Goal: Task Accomplishment & Management: Use online tool/utility

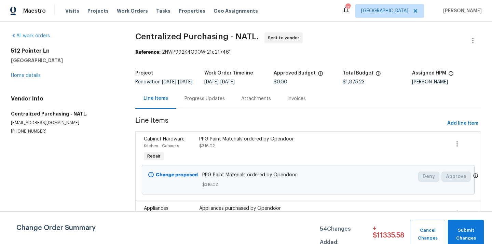
click at [404, 8] on span "[GEOGRAPHIC_DATA]" at bounding box center [384, 11] width 47 height 7
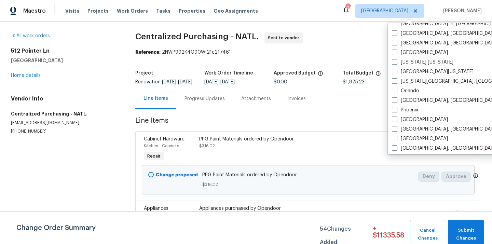
scroll to position [329, 0]
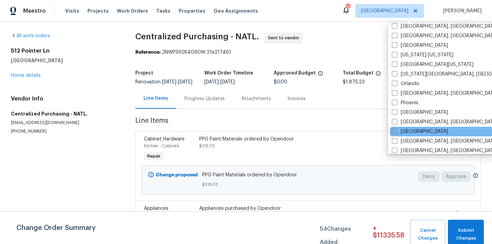
click at [401, 133] on label "[GEOGRAPHIC_DATA]" at bounding box center [420, 131] width 56 height 7
click at [396, 133] on input "[GEOGRAPHIC_DATA]" at bounding box center [394, 130] width 4 height 4
checkbox input "true"
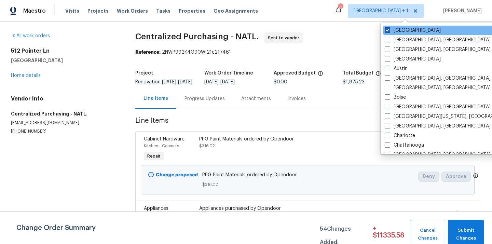
click at [402, 28] on label "[GEOGRAPHIC_DATA]" at bounding box center [413, 30] width 56 height 7
click at [389, 28] on input "[GEOGRAPHIC_DATA]" at bounding box center [387, 29] width 4 height 4
checkbox input "false"
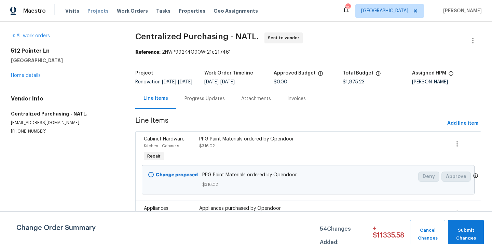
click at [93, 14] on span "Projects" at bounding box center [97, 11] width 21 height 7
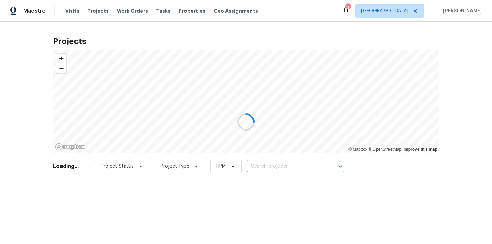
click at [273, 172] on div at bounding box center [246, 122] width 492 height 244
click at [284, 166] on div at bounding box center [246, 122] width 492 height 244
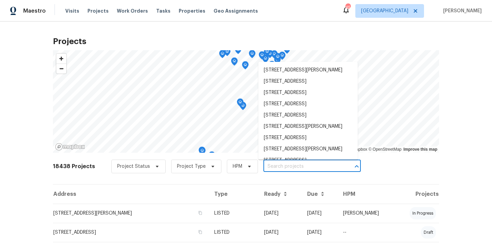
click at [284, 166] on input "text" at bounding box center [302, 166] width 78 height 11
paste input "116 Government Rd, Clayton, NC 27520"
type input "116 Government Rd, Clayton, NC 27520"
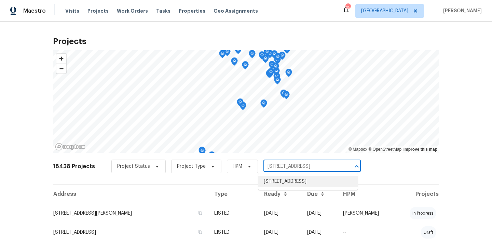
click at [282, 184] on li "116 Government Rd, Clayton, NC 27520" at bounding box center [307, 181] width 99 height 11
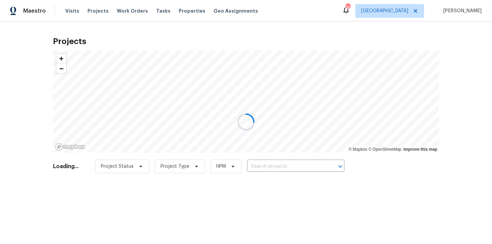
type input "116 Government Rd, Clayton, NC 27520"
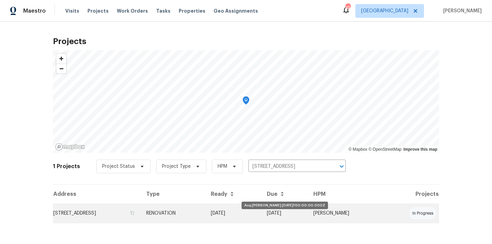
click at [245, 213] on td "[DATE]" at bounding box center [233, 213] width 56 height 19
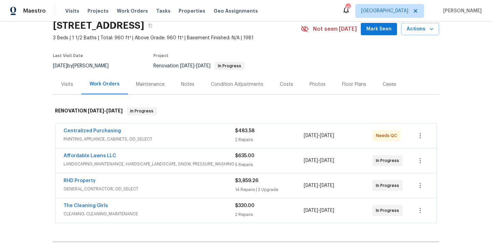
scroll to position [31, 0]
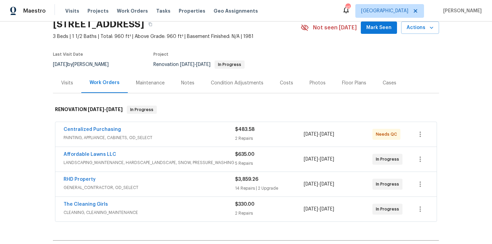
click at [183, 145] on div "Centralized Purchasing PAINTING, APPLIANCE, CABINETS, OD_SELECT $483.58 2 Repai…" at bounding box center [245, 134] width 381 height 25
click at [185, 135] on span "PAINTING, APPLIANCE, CABINETS, OD_SELECT" at bounding box center [150, 137] width 172 height 7
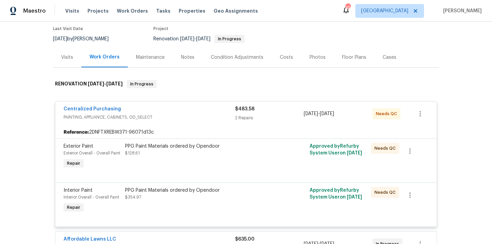
scroll to position [68, 0]
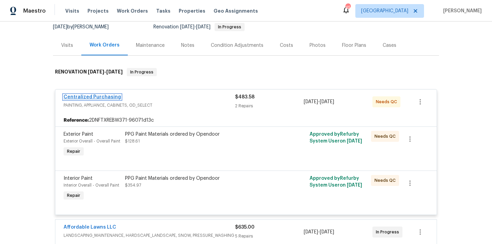
click at [83, 98] on link "Centralized Purchasing" at bounding box center [92, 97] width 57 height 5
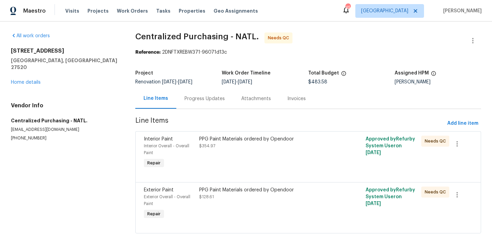
click at [466, 130] on section "Centralized Purchasing - NATL. Needs QC Reference: 2DNFTXREBW371-96071d13c Proj…" at bounding box center [308, 136] width 346 height 209
click at [466, 126] on span "Add line item" at bounding box center [462, 123] width 31 height 9
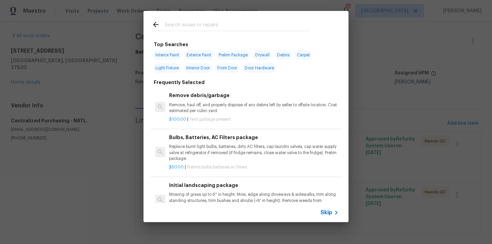
click at [260, 23] on input "text" at bounding box center [237, 26] width 145 height 10
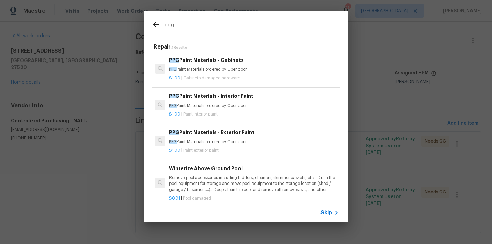
type input "ppg"
click at [254, 101] on div "PPG Paint Materials - Interior Paint PPG Paint Materials ordered by Opendoor" at bounding box center [254, 100] width 170 height 16
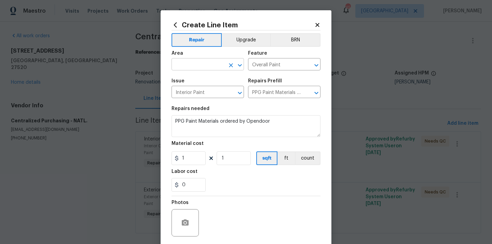
click at [211, 64] on input "text" at bounding box center [198, 65] width 53 height 11
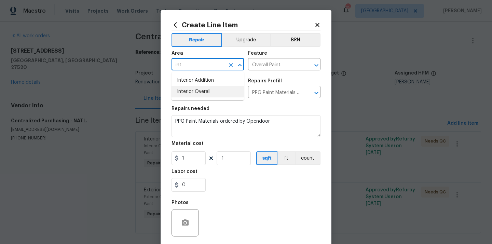
click at [196, 91] on li "Interior Overall" at bounding box center [208, 91] width 72 height 11
type input "Interior Overall"
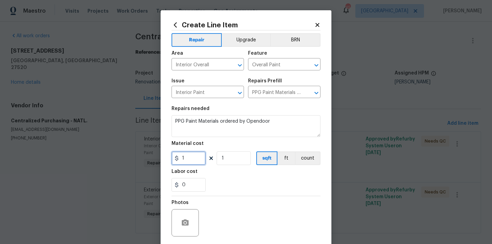
drag, startPoint x: 195, startPoint y: 158, endPoint x: 156, endPoint y: 157, distance: 39.7
click at [159, 157] on div "Create Line Item Repair Upgrade BRN Area Interior Overall ​ Feature Overall Pai…" at bounding box center [246, 122] width 492 height 244
paste input "97.42"
type input "197.42"
click at [215, 196] on div "Photos" at bounding box center [246, 218] width 149 height 44
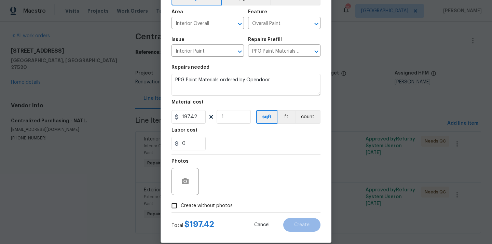
scroll to position [45, 0]
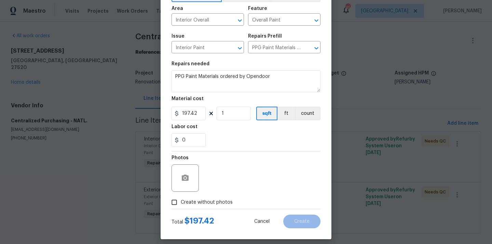
click at [207, 211] on div "Total $ 197.42 Cancel Create" at bounding box center [246, 218] width 149 height 19
click at [210, 203] on span "Create without photos" at bounding box center [207, 202] width 52 height 7
click at [181, 203] on input "Create without photos" at bounding box center [174, 202] width 13 height 13
checkbox input "true"
click at [218, 192] on div "Reason*" at bounding box center [262, 173] width 116 height 44
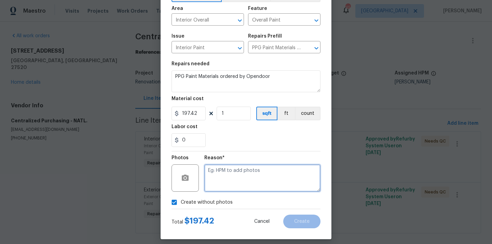
click at [218, 192] on textarea at bounding box center [262, 177] width 116 height 27
type textarea "N/A"
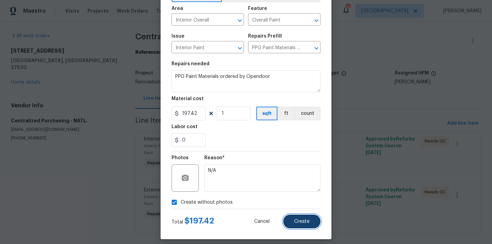
click at [299, 221] on span "Create" at bounding box center [301, 221] width 15 height 5
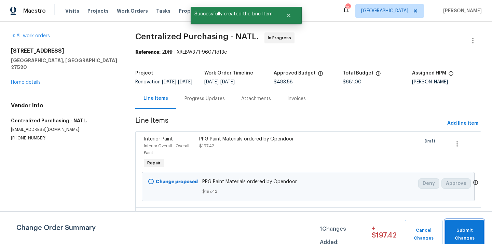
click at [461, 231] on span "Submit Changes" at bounding box center [465, 235] width 32 height 16
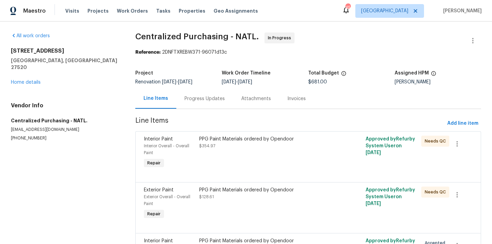
click at [97, 14] on div "Visits Projects Work Orders Tasks Properties Geo Assignments" at bounding box center [165, 11] width 201 height 14
click at [97, 11] on span "Projects" at bounding box center [97, 11] width 21 height 7
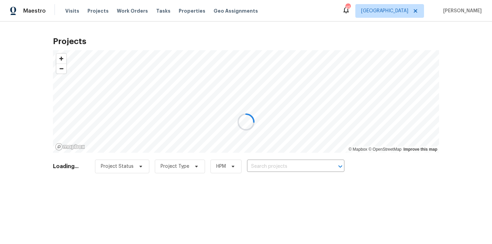
click at [303, 175] on div at bounding box center [246, 122] width 492 height 244
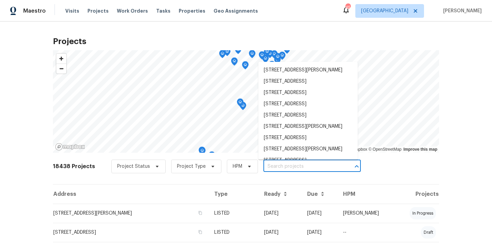
click at [301, 168] on input "text" at bounding box center [302, 166] width 78 height 11
paste input "[STREET_ADDRESS][PERSON_NAME]"
type input "[STREET_ADDRESS][PERSON_NAME]"
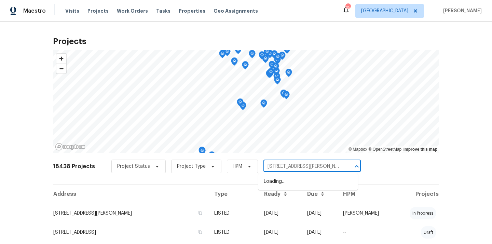
scroll to position [0, 4]
click at [295, 177] on li "[STREET_ADDRESS][PERSON_NAME]" at bounding box center [307, 181] width 99 height 11
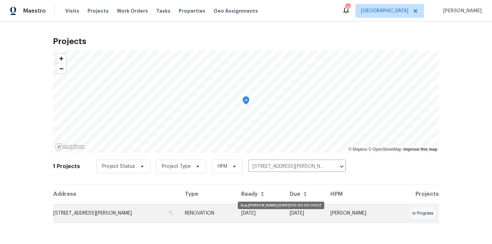
click at [233, 213] on td "RENOVATION" at bounding box center [207, 213] width 56 height 19
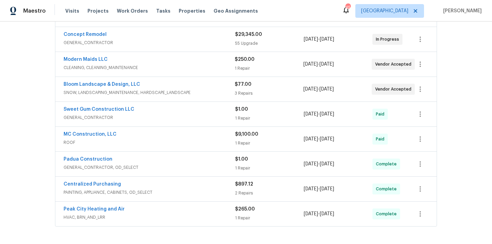
scroll to position [181, 0]
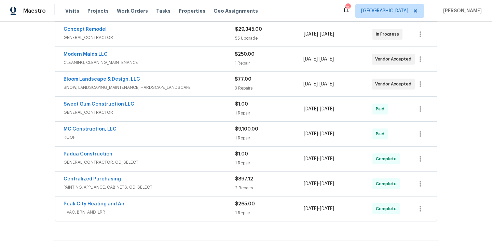
click at [151, 184] on div "Centralized Purchasing" at bounding box center [150, 180] width 172 height 8
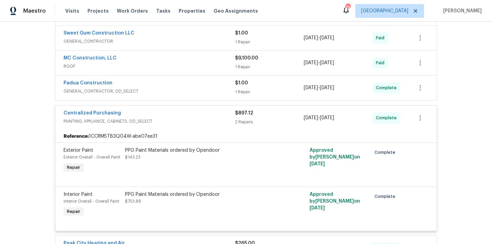
scroll to position [376, 0]
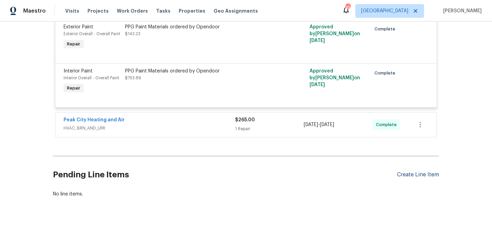
click at [412, 177] on div "Create Line Item" at bounding box center [418, 175] width 42 height 6
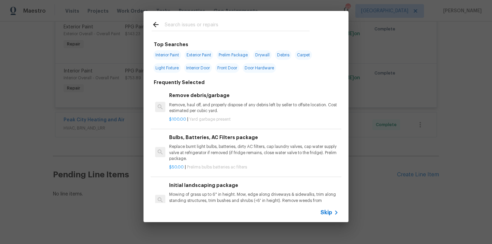
click at [229, 24] on input "text" at bounding box center [237, 26] width 145 height 10
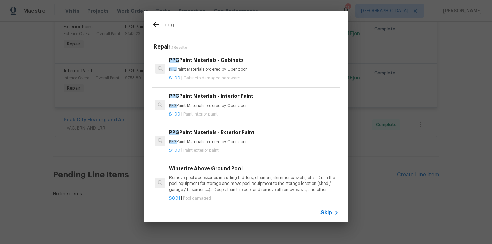
type input "ppg"
click at [203, 107] on p "PPG Paint Materials ordered by Opendoor" at bounding box center [254, 106] width 170 height 6
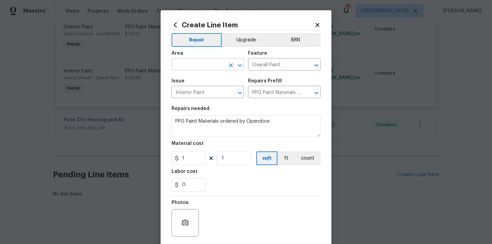
click at [192, 61] on input "text" at bounding box center [198, 65] width 53 height 11
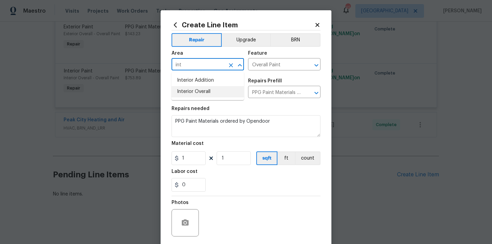
click at [180, 93] on li "Interior Overall" at bounding box center [208, 91] width 72 height 11
type input "Interior Overall"
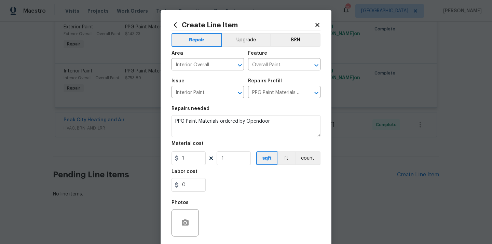
click at [269, 107] on div "Repairs needed" at bounding box center [246, 110] width 149 height 9
drag, startPoint x: 193, startPoint y: 152, endPoint x: 189, endPoint y: 155, distance: 5.1
click at [189, 155] on input "1" at bounding box center [189, 158] width 34 height 14
drag, startPoint x: 187, startPoint y: 158, endPoint x: 171, endPoint y: 157, distance: 16.1
click at [172, 158] on input "1" at bounding box center [189, 158] width 34 height 14
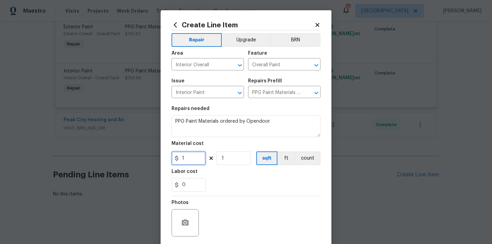
paste input "83.74"
type input "183.74"
click at [221, 178] on div "Labor cost" at bounding box center [246, 173] width 149 height 9
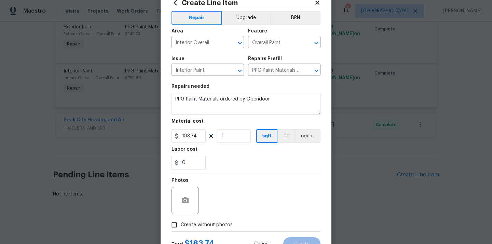
scroll to position [51, 0]
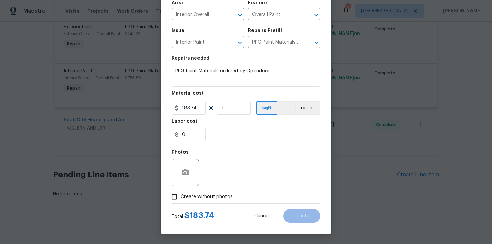
click at [207, 200] on span "Create without photos" at bounding box center [207, 196] width 52 height 7
click at [181, 200] on input "Create without photos" at bounding box center [174, 196] width 13 height 13
checkbox input "true"
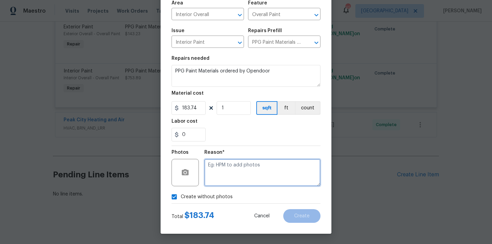
click at [224, 180] on textarea at bounding box center [262, 172] width 116 height 27
type textarea "N/A"
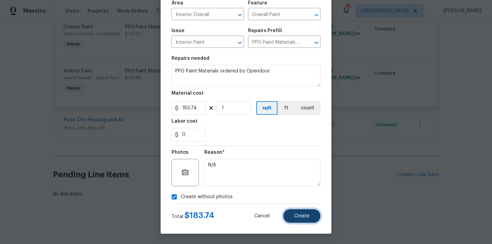
click at [297, 219] on button "Create" at bounding box center [301, 216] width 37 height 14
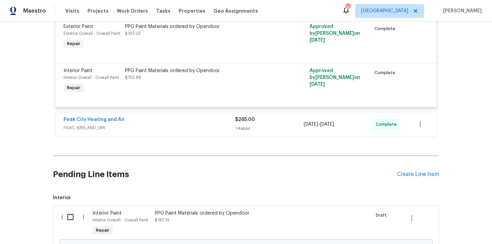
click at [76, 220] on input "checkbox" at bounding box center [72, 217] width 19 height 14
checkbox input "true"
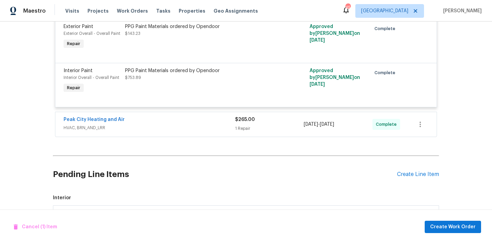
scroll to position [454, 0]
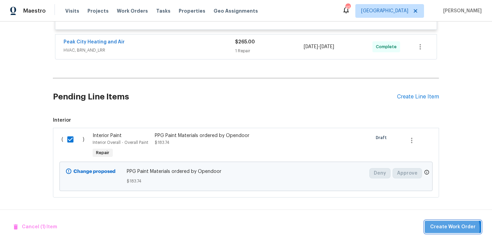
click at [447, 228] on span "Create Work Order" at bounding box center [452, 227] width 45 height 9
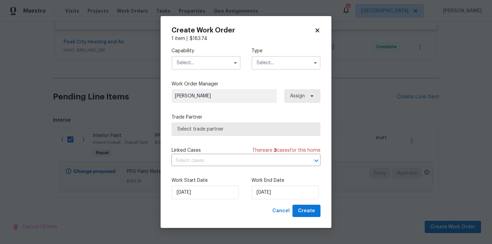
click at [207, 66] on input "text" at bounding box center [206, 63] width 69 height 14
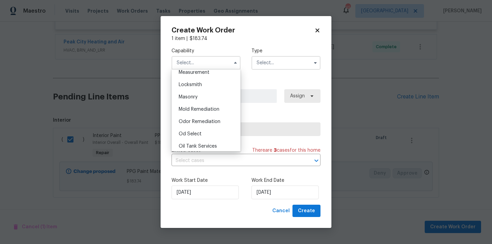
scroll to position [510, 0]
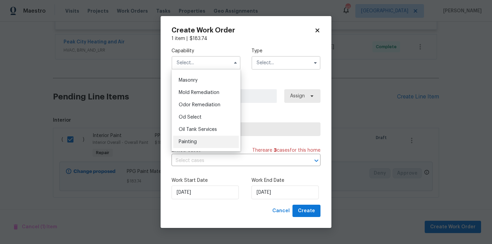
click at [209, 140] on div "Painting" at bounding box center [206, 142] width 66 height 12
type input "Painting"
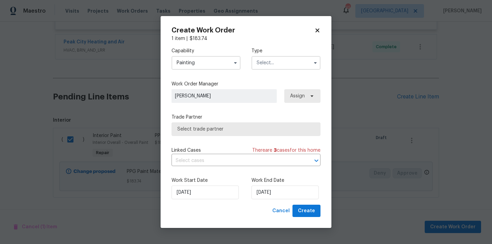
click at [282, 64] on input "text" at bounding box center [286, 63] width 69 height 14
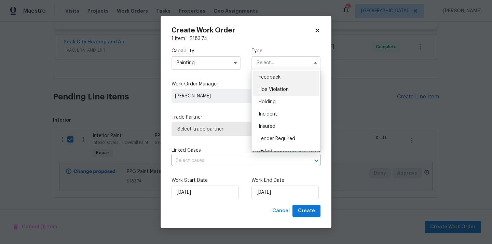
scroll to position [155, 0]
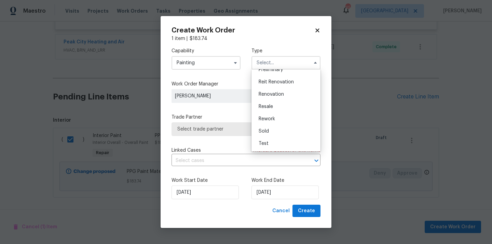
click at [281, 92] on span "Renovation" at bounding box center [271, 94] width 25 height 5
type input "Renovation"
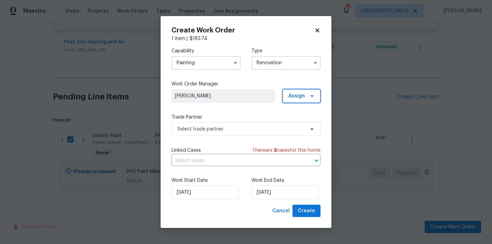
click at [300, 93] on span "Assign" at bounding box center [296, 96] width 16 height 7
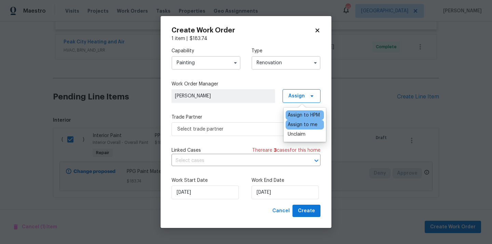
click at [298, 123] on div "Assign to me" at bounding box center [303, 124] width 30 height 7
click at [249, 132] on span "Select trade partner" at bounding box center [240, 129] width 127 height 7
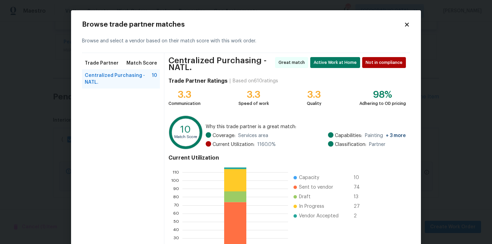
scroll to position [60, 0]
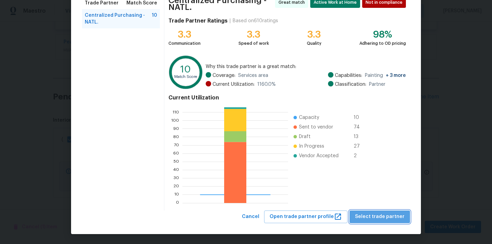
click at [387, 217] on span "Select trade partner" at bounding box center [380, 217] width 50 height 9
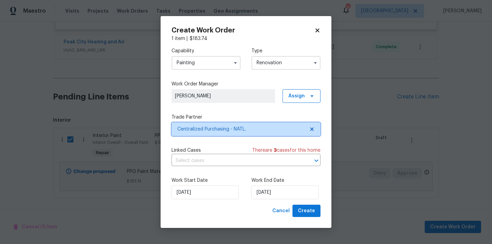
scroll to position [0, 0]
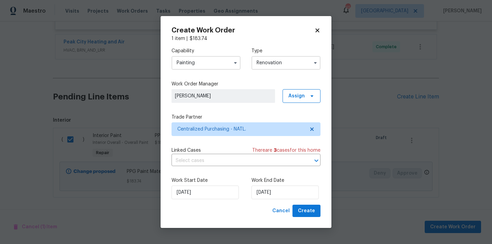
click at [323, 213] on div "Create Work Order 1 item | $ 183.74 Capability Painting Type Renovation Work Or…" at bounding box center [246, 122] width 171 height 212
click at [310, 212] on span "Create" at bounding box center [306, 211] width 17 height 9
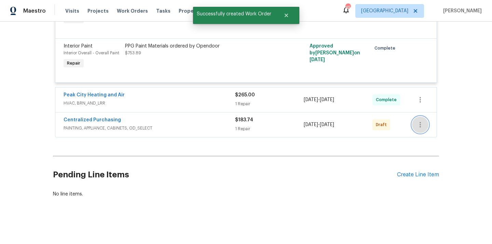
click at [421, 125] on icon "button" at bounding box center [420, 125] width 8 height 8
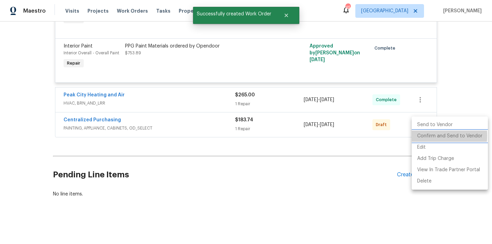
click at [423, 136] on li "Confirm and Send to Vendor" at bounding box center [450, 136] width 76 height 11
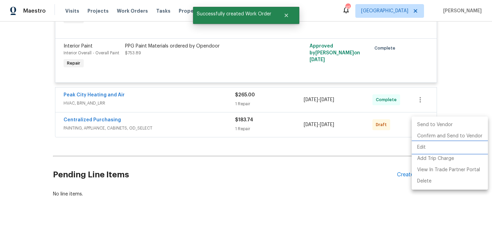
scroll to position [165, 0]
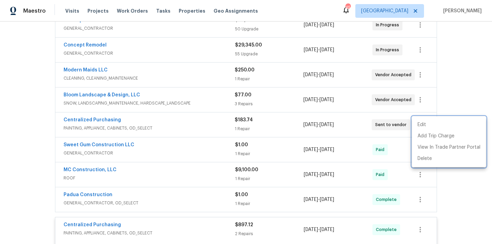
click at [131, 119] on div at bounding box center [246, 122] width 492 height 244
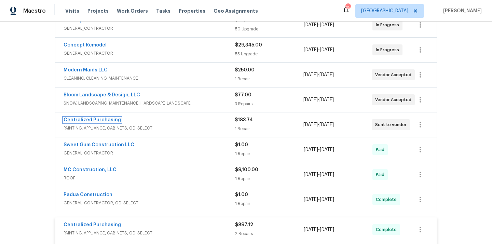
click at [106, 120] on link "Centralized Purchasing" at bounding box center [92, 120] width 57 height 5
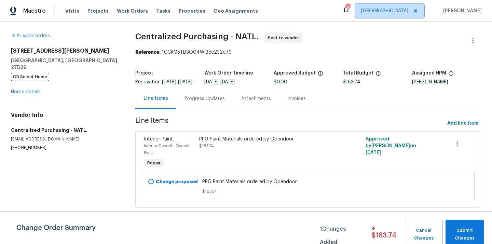
click at [408, 8] on span "[GEOGRAPHIC_DATA]" at bounding box center [384, 11] width 47 height 7
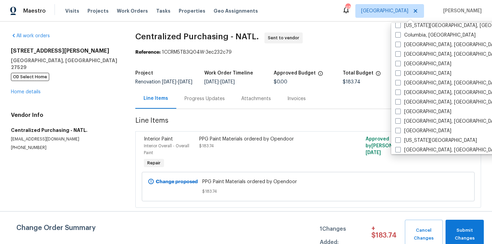
scroll to position [165, 0]
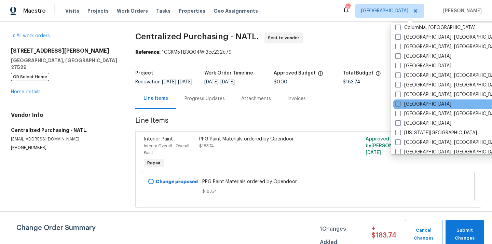
click at [408, 105] on label "[GEOGRAPHIC_DATA]" at bounding box center [423, 104] width 56 height 7
click at [400, 105] on input "[GEOGRAPHIC_DATA]" at bounding box center [397, 103] width 4 height 4
checkbox input "true"
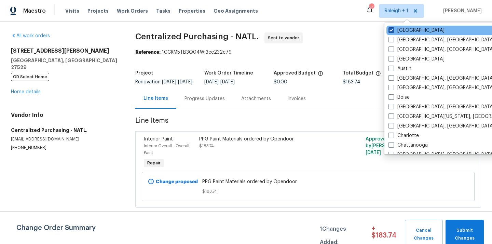
click at [402, 32] on label "[GEOGRAPHIC_DATA]" at bounding box center [417, 30] width 56 height 7
click at [393, 31] on input "[GEOGRAPHIC_DATA]" at bounding box center [391, 29] width 4 height 4
checkbox input "false"
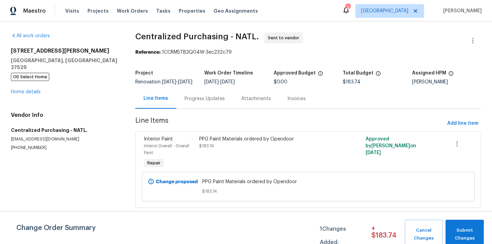
click at [87, 16] on div "Visits Projects Work Orders Tasks Properties Geo Assignments" at bounding box center [165, 11] width 201 height 14
click at [90, 12] on span "Projects" at bounding box center [97, 11] width 21 height 7
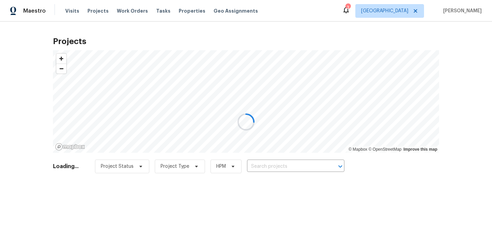
click at [313, 169] on div at bounding box center [246, 122] width 492 height 244
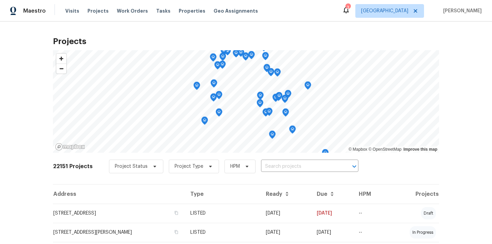
click at [313, 169] on input "text" at bounding box center [300, 166] width 78 height 11
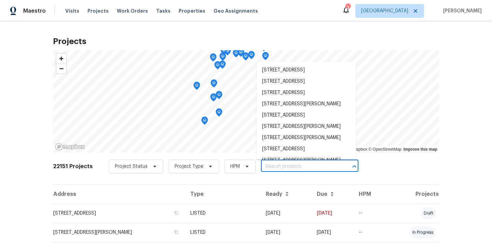
paste input "[STREET_ADDRESS][PERSON_NAME]"
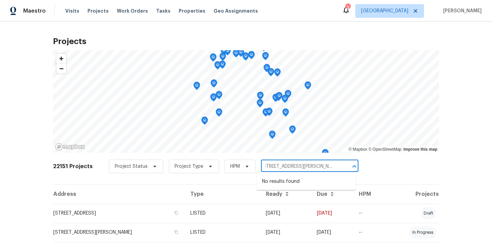
type input "[STREET_ADDRESS][PERSON_NAME]"
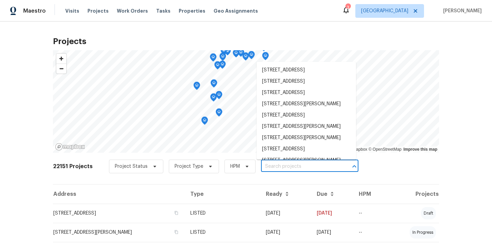
click at [304, 171] on input "text" at bounding box center [300, 166] width 78 height 11
paste input "[STREET_ADDRESS][PERSON_NAME]"
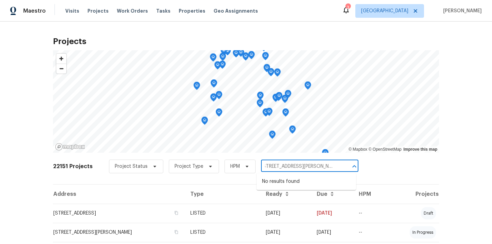
type input "[STREET_ADDRESS][PERSON_NAME]"
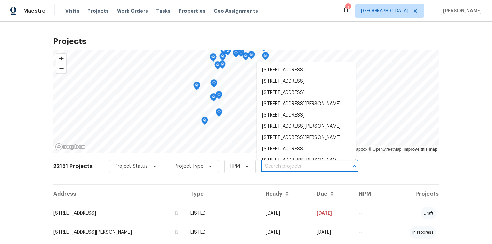
scroll to position [0, 0]
paste input "3PW6R4GFBR12T"
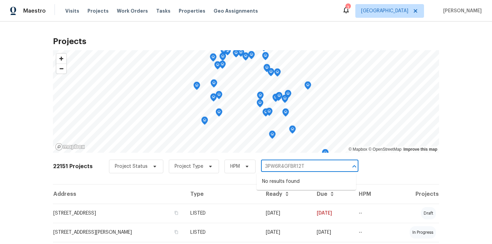
type input "3PW6R4GFBR12T"
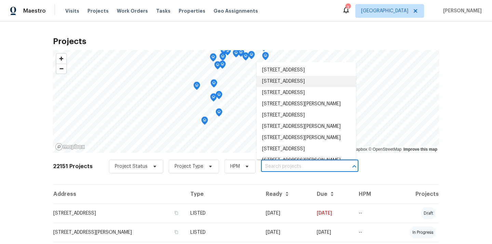
paste input "[STREET_ADDRESS]"
type input "[STREET_ADDRESS]"
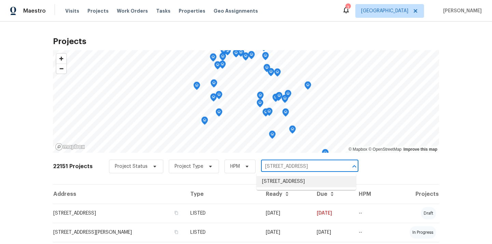
click at [292, 187] on li "[STREET_ADDRESS]" at bounding box center [306, 181] width 99 height 11
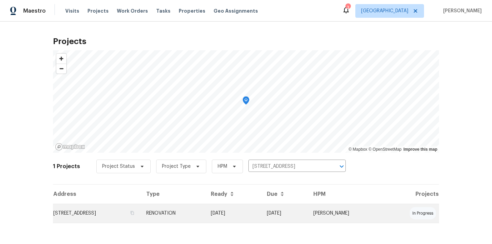
click at [141, 210] on td "[STREET_ADDRESS]" at bounding box center [97, 213] width 88 height 19
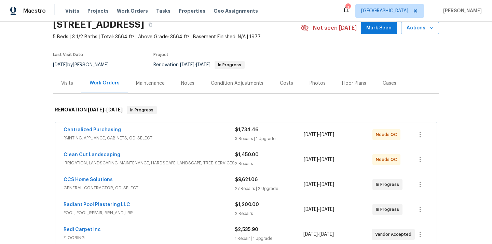
scroll to position [32, 0]
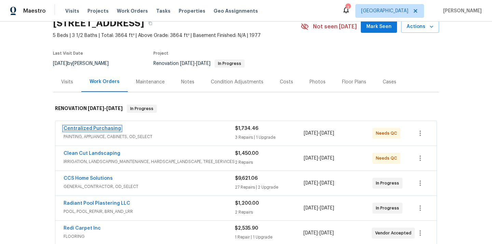
click at [104, 126] on link "Centralized Purchasing" at bounding box center [92, 128] width 57 height 5
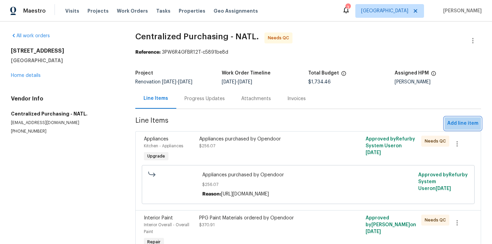
click at [465, 126] on span "Add line item" at bounding box center [462, 123] width 31 height 9
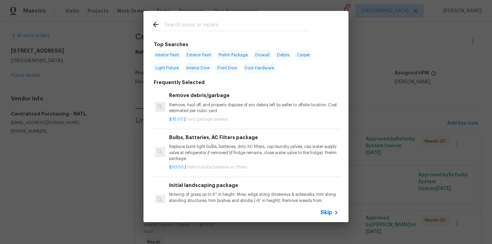
click at [275, 26] on input "text" at bounding box center [237, 26] width 145 height 10
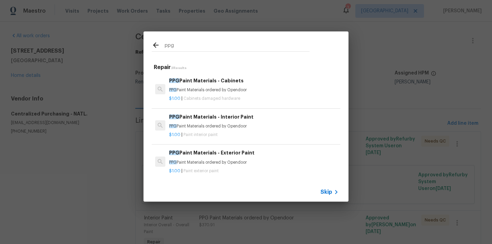
type input "ppg"
click at [234, 123] on p "PPG Paint Materials ordered by Opendoor" at bounding box center [254, 126] width 170 height 6
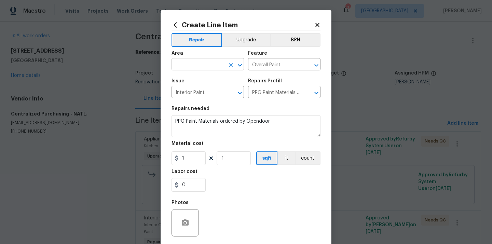
click at [211, 65] on input "text" at bounding box center [198, 65] width 53 height 11
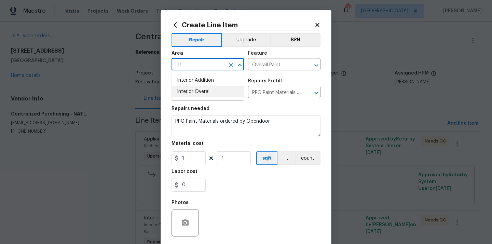
click at [198, 89] on li "Interior Overall" at bounding box center [208, 91] width 72 height 11
type input "Interior Overall"
drag, startPoint x: 187, startPoint y: 158, endPoint x: 170, endPoint y: 158, distance: 17.1
click at [170, 158] on div "Create Line Item Repair Upgrade BRN Area Interior Overall ​ Feature Overall Pai…" at bounding box center [246, 147] width 171 height 274
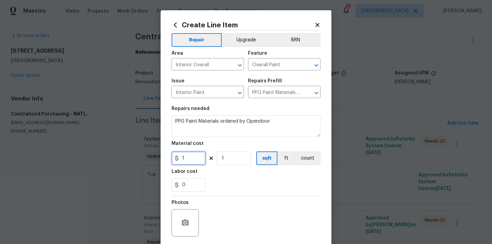
paste input "text"
paste input "99.88"
type input "99.88"
click at [228, 186] on div "0" at bounding box center [246, 185] width 149 height 14
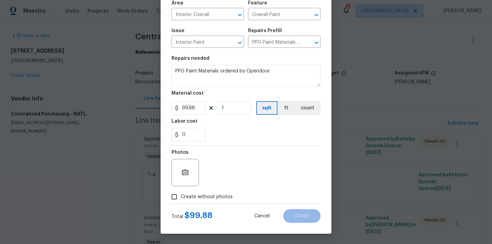
click at [215, 195] on span "Create without photos" at bounding box center [207, 196] width 52 height 7
click at [181, 195] on input "Create without photos" at bounding box center [174, 196] width 13 height 13
checkbox input "true"
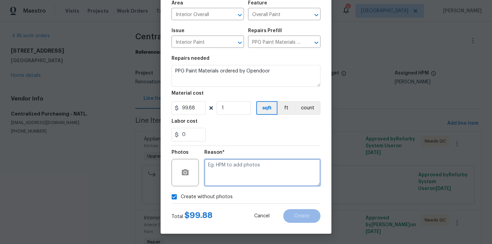
click at [222, 182] on textarea at bounding box center [262, 172] width 116 height 27
type textarea "N/A"
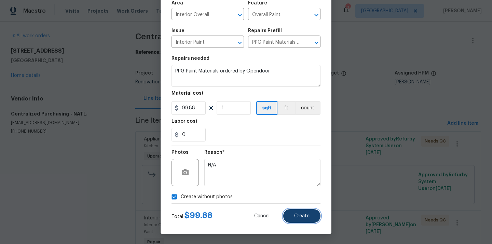
click at [296, 216] on span "Create" at bounding box center [301, 216] width 15 height 5
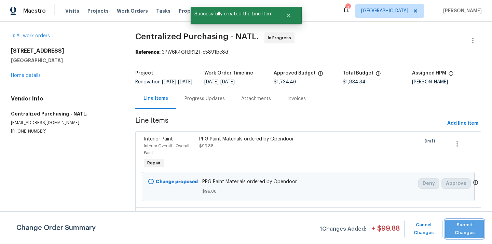
click at [466, 227] on span "Submit Changes" at bounding box center [465, 229] width 32 height 16
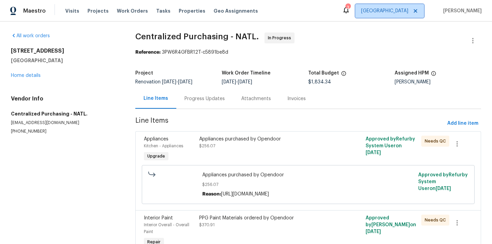
click at [402, 12] on span "[GEOGRAPHIC_DATA]" at bounding box center [384, 11] width 47 height 7
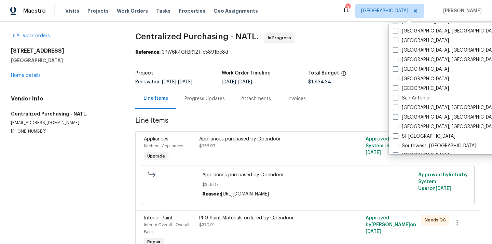
scroll to position [458, 0]
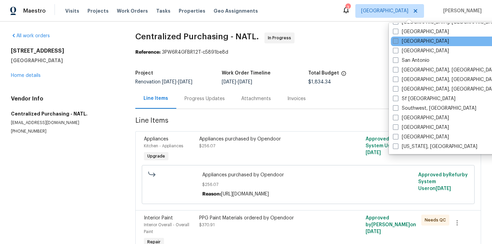
click at [411, 39] on label "[GEOGRAPHIC_DATA]" at bounding box center [421, 41] width 56 height 7
click at [397, 39] on input "[GEOGRAPHIC_DATA]" at bounding box center [395, 40] width 4 height 4
checkbox input "true"
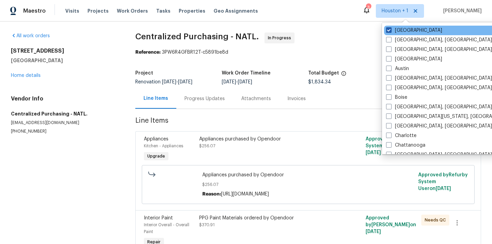
click at [408, 33] on label "[GEOGRAPHIC_DATA]" at bounding box center [414, 30] width 56 height 7
click at [391, 31] on input "[GEOGRAPHIC_DATA]" at bounding box center [388, 29] width 4 height 4
checkbox input "false"
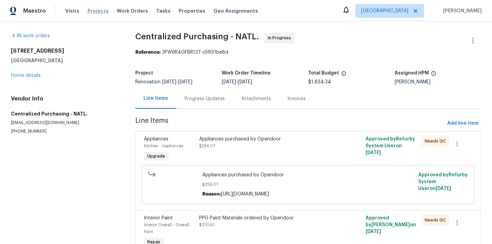
click at [90, 10] on span "Projects" at bounding box center [97, 11] width 21 height 7
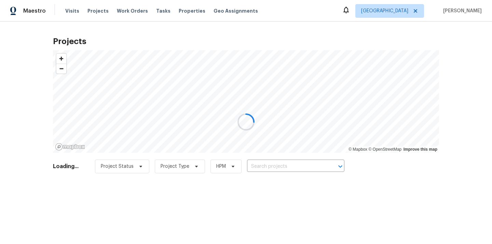
click at [311, 164] on div at bounding box center [246, 122] width 492 height 244
click at [312, 164] on div at bounding box center [246, 122] width 492 height 244
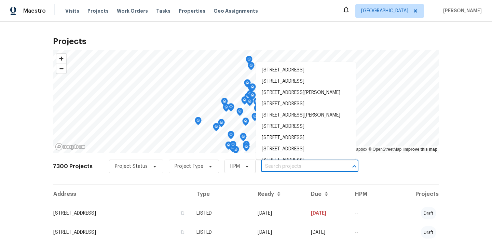
click at [312, 163] on input "text" at bounding box center [300, 166] width 78 height 11
paste input "[STREET_ADDRESS]"
type input "[STREET_ADDRESS]"
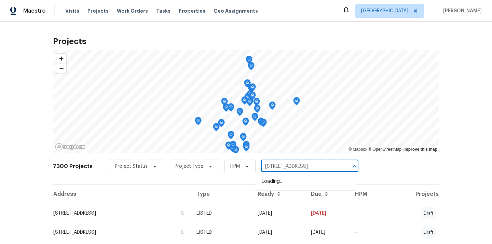
scroll to position [0, 8]
click at [297, 181] on li "[STREET_ADDRESS]" at bounding box center [305, 181] width 99 height 11
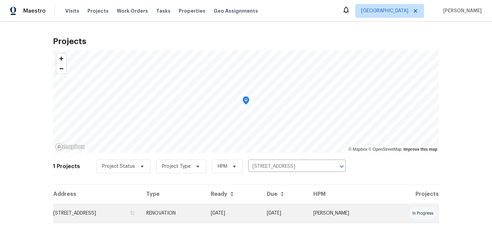
click at [141, 209] on td "[STREET_ADDRESS]" at bounding box center [97, 213] width 88 height 19
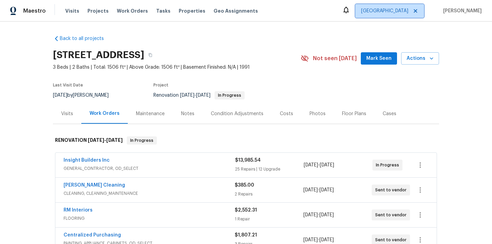
click at [397, 5] on span "[GEOGRAPHIC_DATA]" at bounding box center [389, 11] width 69 height 14
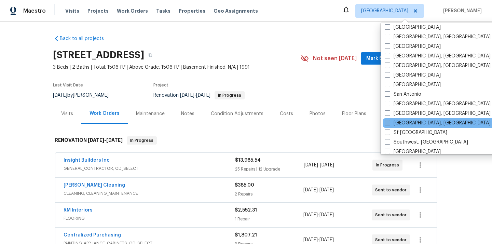
scroll to position [409, 0]
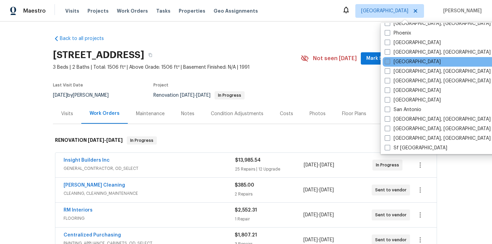
click at [397, 62] on label "[GEOGRAPHIC_DATA]" at bounding box center [413, 61] width 56 height 7
click at [389, 62] on input "[GEOGRAPHIC_DATA]" at bounding box center [387, 60] width 4 height 4
checkbox input "true"
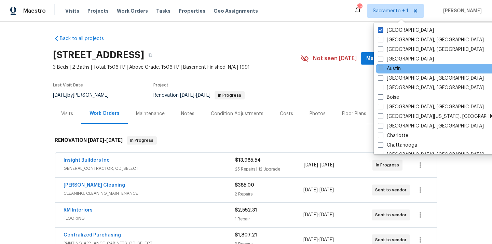
click at [392, 28] on label "[GEOGRAPHIC_DATA]" at bounding box center [406, 30] width 56 height 7
click at [382, 28] on input "[GEOGRAPHIC_DATA]" at bounding box center [380, 29] width 4 height 4
checkbox input "false"
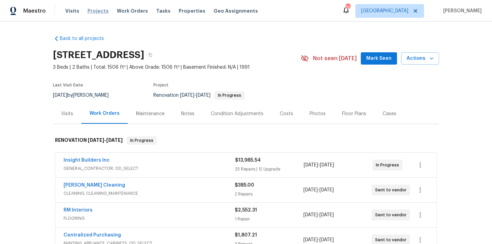
click at [92, 11] on span "Projects" at bounding box center [97, 11] width 21 height 7
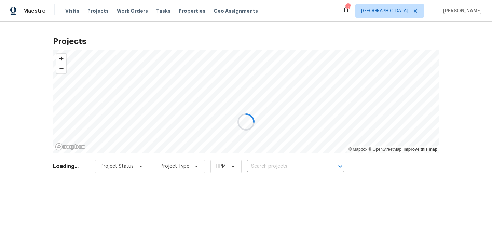
click at [315, 166] on div at bounding box center [246, 122] width 492 height 244
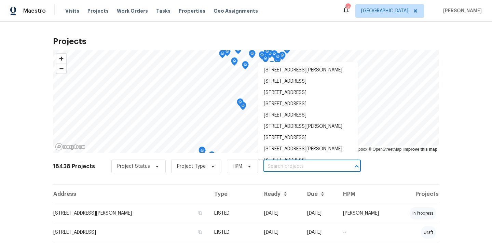
click at [315, 166] on input "text" at bounding box center [302, 166] width 78 height 11
paste input "[STREET_ADDRESS]"
type input "[STREET_ADDRESS]"
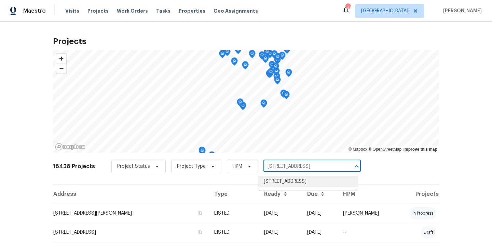
click at [313, 184] on li "[STREET_ADDRESS]" at bounding box center [307, 181] width 99 height 11
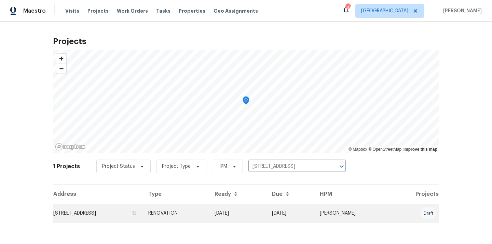
click at [267, 205] on td "[DATE]" at bounding box center [237, 213] width 57 height 19
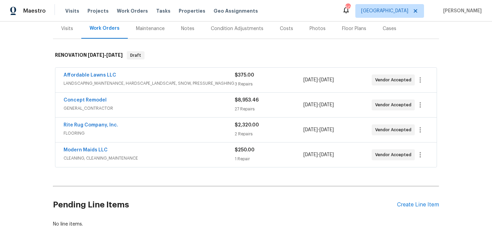
scroll to position [115, 0]
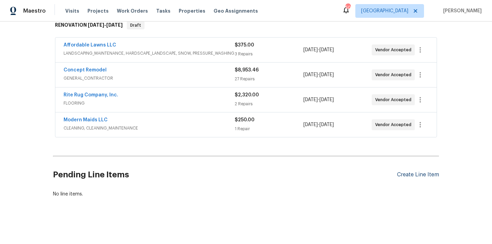
click at [408, 176] on div "Create Line Item" at bounding box center [418, 175] width 42 height 6
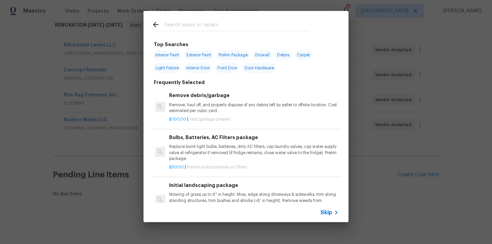
click at [265, 24] on input "text" at bounding box center [237, 26] width 145 height 10
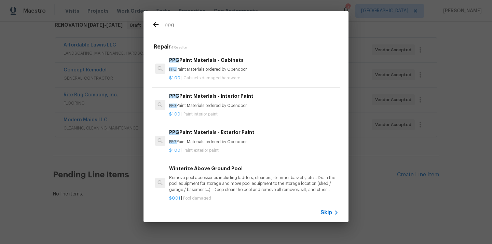
type input "ppg"
click at [230, 77] on span "Cabinets damaged hardware" at bounding box center [212, 78] width 57 height 4
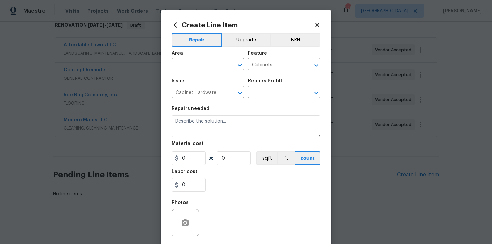
type input "PPG Paint Materials - Cabinets $1.00"
type textarea "PPG Paint Materials ordered by Opendoor"
type input "1"
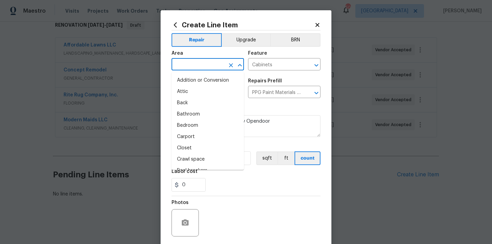
click at [219, 62] on input "text" at bounding box center [198, 65] width 53 height 11
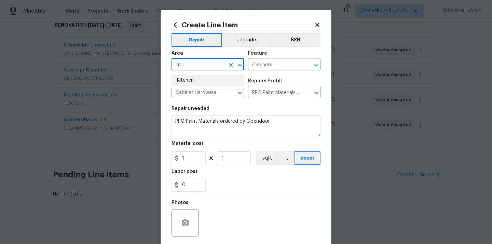
click at [200, 80] on li "Kitchen" at bounding box center [208, 80] width 72 height 11
type input "Kitchen"
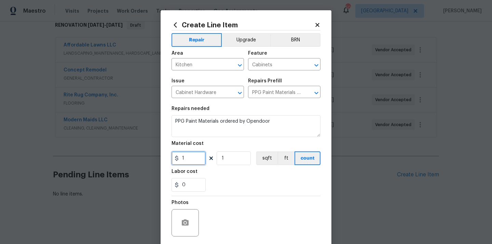
drag, startPoint x: 188, startPoint y: 163, endPoint x: 168, endPoint y: 163, distance: 19.8
click at [169, 163] on div "Create Line Item Repair Upgrade BRN Area Kitchen ​ Feature Cabinets ​ Issue Cab…" at bounding box center [246, 147] width 171 height 274
paste input "209.89"
type input "209.89"
click at [216, 179] on div "0" at bounding box center [246, 185] width 149 height 14
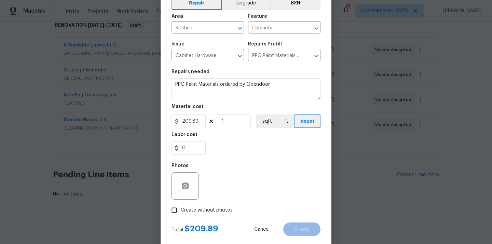
scroll to position [51, 0]
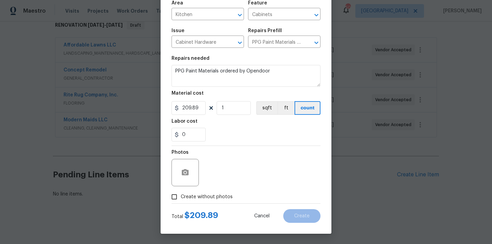
click at [206, 196] on span "Create without photos" at bounding box center [207, 196] width 52 height 7
click at [181, 196] on input "Create without photos" at bounding box center [174, 196] width 13 height 13
checkbox input "true"
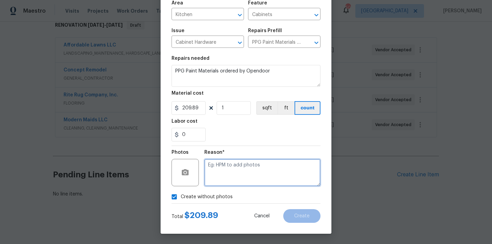
click at [227, 168] on textarea at bounding box center [262, 172] width 116 height 27
type textarea "N/A"
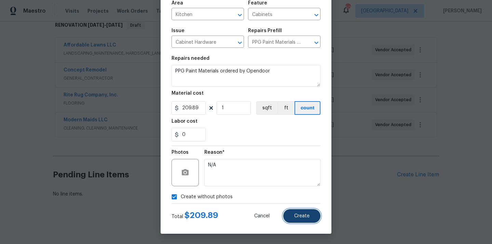
click at [307, 212] on button "Create" at bounding box center [301, 216] width 37 height 14
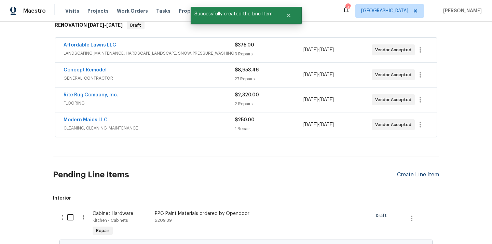
click at [408, 175] on div "Create Line Item" at bounding box center [418, 175] width 42 height 6
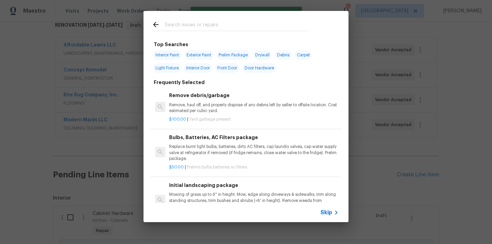
click at [288, 25] on input "text" at bounding box center [237, 26] width 145 height 10
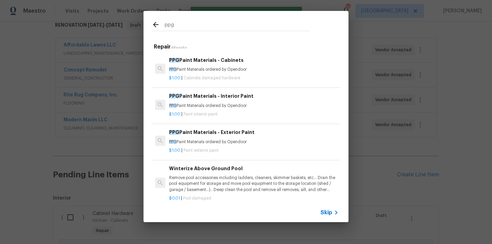
type input "ppg"
click at [235, 110] on div "$1.00 | Paint interior paint" at bounding box center [254, 113] width 170 height 9
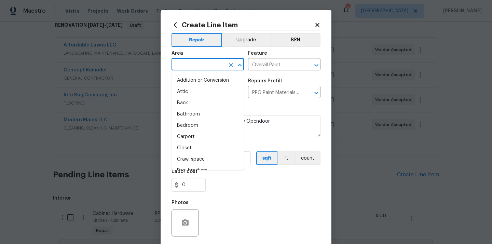
click at [209, 63] on input "text" at bounding box center [198, 65] width 53 height 11
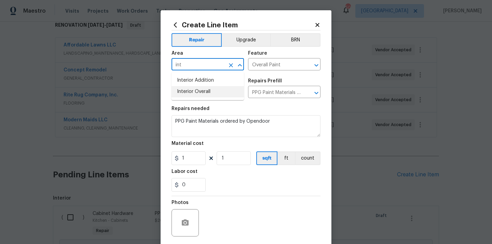
type input "int"
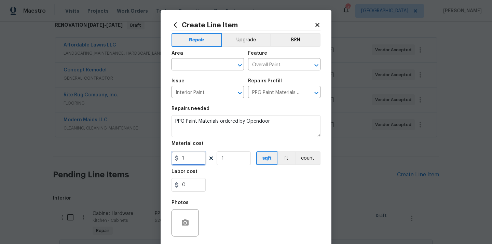
drag, startPoint x: 190, startPoint y: 159, endPoint x: 170, endPoint y: 159, distance: 20.2
click at [172, 159] on input "1" at bounding box center [189, 158] width 34 height 14
paste input "397.47"
type input "397.47"
click at [240, 195] on section "Repairs needed PPG Paint Materials ordered by Opendoor Material cost 397.47 1 s…" at bounding box center [246, 149] width 149 height 94
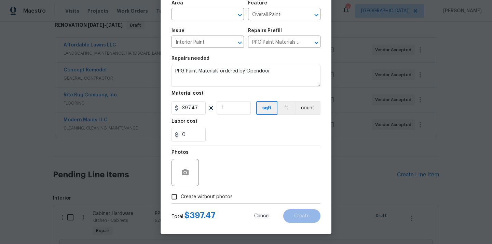
click at [220, 197] on span "Create without photos" at bounding box center [207, 196] width 52 height 7
click at [181, 197] on input "Create without photos" at bounding box center [174, 196] width 13 height 13
checkbox input "true"
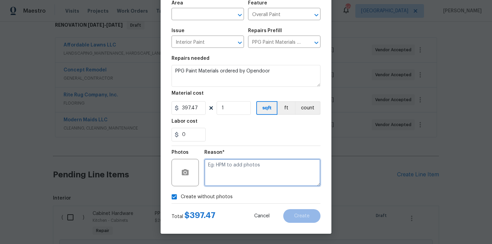
click at [238, 174] on textarea at bounding box center [262, 172] width 116 height 27
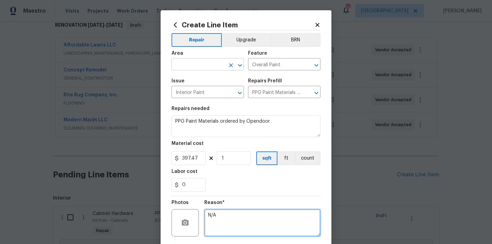
type textarea "N/A"
click at [209, 63] on input "text" at bounding box center [198, 65] width 53 height 11
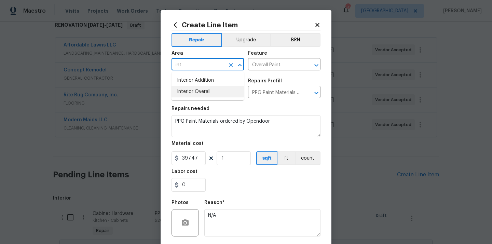
click at [196, 90] on li "Interior Overall" at bounding box center [208, 91] width 72 height 11
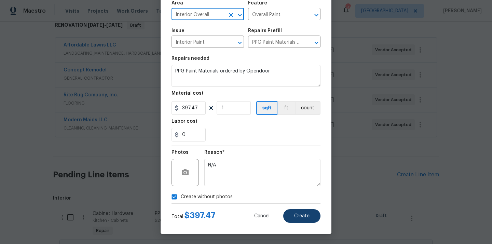
type input "Interior Overall"
click at [293, 213] on button "Create" at bounding box center [301, 216] width 37 height 14
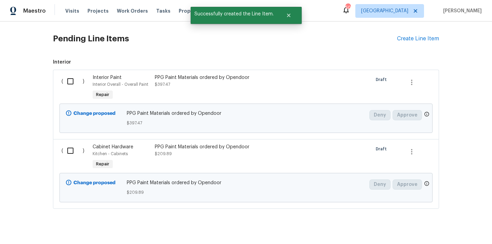
scroll to position [263, 0]
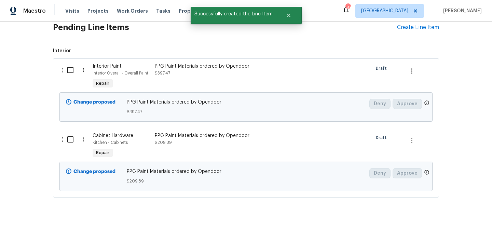
click at [68, 71] on input "checkbox" at bounding box center [72, 70] width 19 height 14
checkbox input "true"
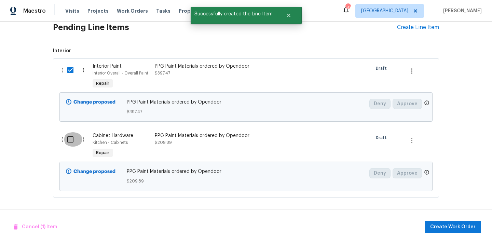
click at [70, 134] on input "checkbox" at bounding box center [72, 139] width 19 height 14
checkbox input "true"
click at [441, 232] on button "Create Work Order" at bounding box center [453, 227] width 56 height 13
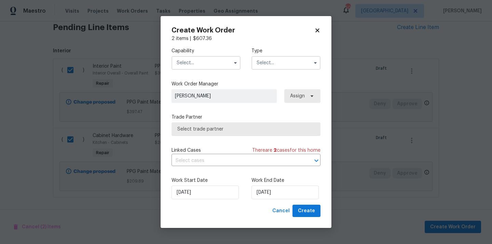
click at [213, 64] on input "text" at bounding box center [206, 63] width 69 height 14
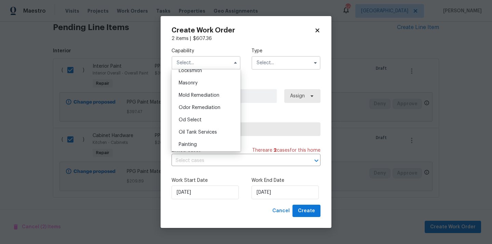
scroll to position [520, 0]
click at [203, 129] on div "Painting" at bounding box center [206, 131] width 66 height 12
type input "Painting"
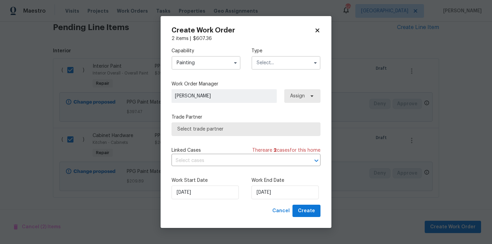
click at [276, 57] on input "text" at bounding box center [286, 63] width 69 height 14
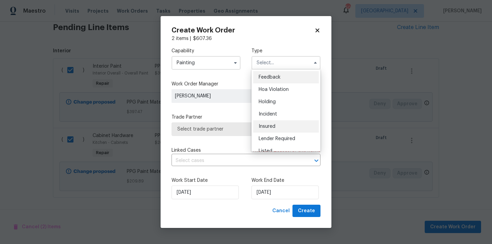
scroll to position [155, 0]
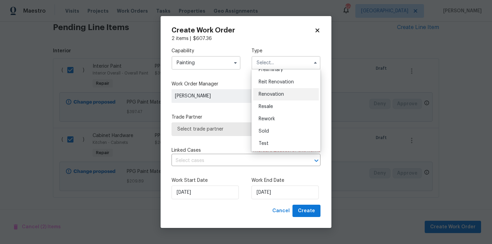
click at [278, 97] on div "Renovation" at bounding box center [286, 94] width 66 height 12
type input "Renovation"
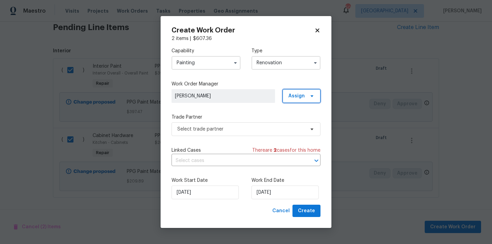
click at [293, 98] on span "Assign" at bounding box center [296, 96] width 16 height 7
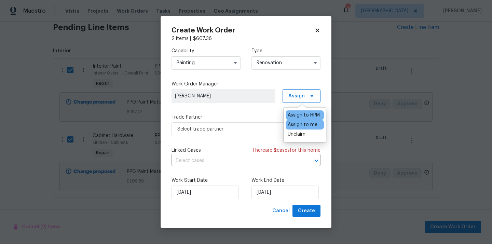
click at [293, 125] on div "Assign to me" at bounding box center [303, 124] width 30 height 7
click at [246, 124] on span "Select trade partner" at bounding box center [246, 129] width 149 height 14
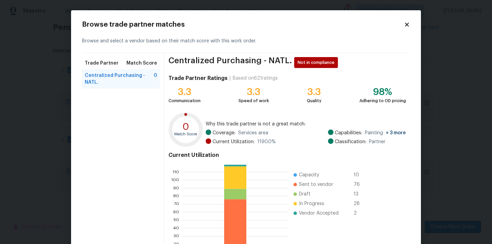
scroll to position [57, 0]
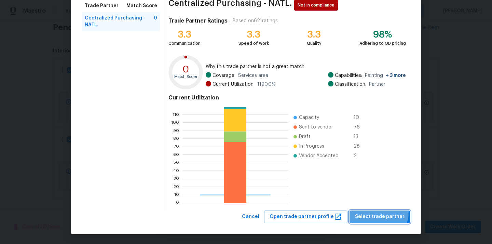
click at [374, 212] on button "Select trade partner" at bounding box center [380, 217] width 60 height 13
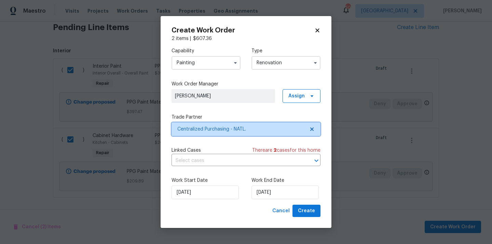
scroll to position [0, 0]
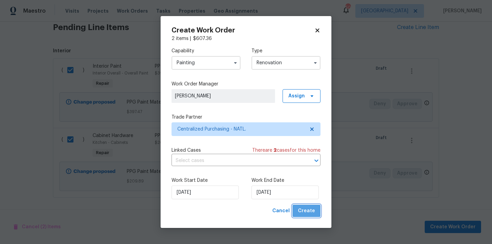
click at [314, 208] on span "Create" at bounding box center [306, 211] width 17 height 9
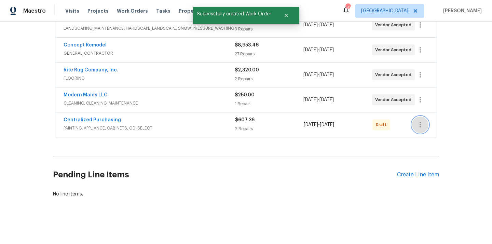
click at [419, 124] on icon "button" at bounding box center [420, 125] width 8 height 8
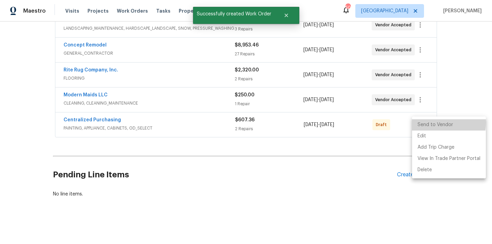
click at [422, 123] on li "Send to Vendor" at bounding box center [449, 124] width 74 height 11
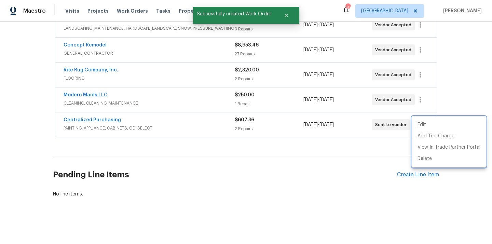
click at [101, 117] on div at bounding box center [246, 122] width 492 height 244
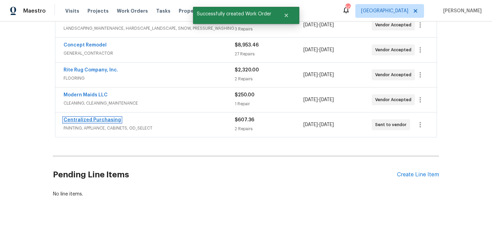
click at [95, 119] on link "Centralized Purchasing" at bounding box center [92, 120] width 57 height 5
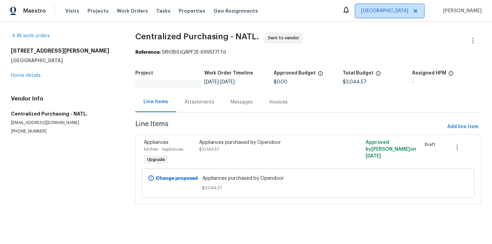
drag, startPoint x: 391, startPoint y: 19, endPoint x: 391, endPoint y: 14, distance: 5.5
click at [391, 14] on span "[GEOGRAPHIC_DATA]" at bounding box center [384, 11] width 47 height 7
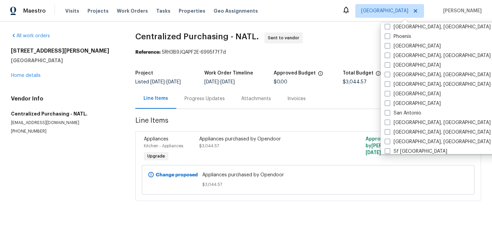
scroll to position [407, 0]
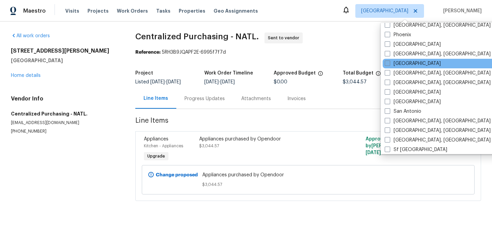
click at [396, 63] on label "[GEOGRAPHIC_DATA]" at bounding box center [413, 63] width 56 height 7
click at [389, 63] on input "[GEOGRAPHIC_DATA]" at bounding box center [387, 62] width 4 height 4
checkbox input "true"
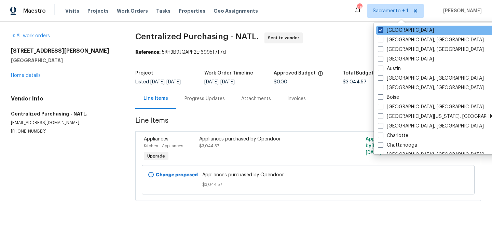
click at [388, 29] on label "[GEOGRAPHIC_DATA]" at bounding box center [406, 30] width 56 height 7
click at [382, 29] on input "[GEOGRAPHIC_DATA]" at bounding box center [380, 29] width 4 height 4
checkbox input "false"
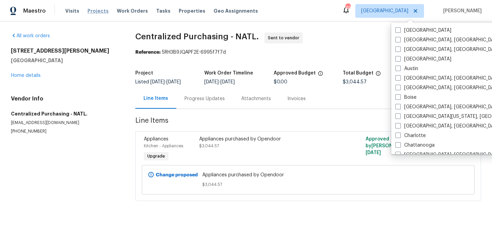
click at [87, 10] on span "Projects" at bounding box center [97, 11] width 21 height 7
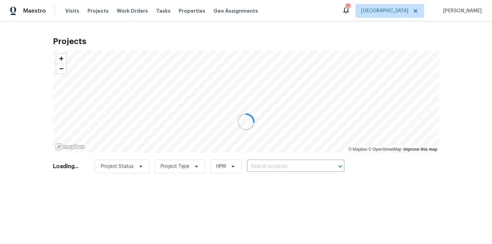
click at [277, 161] on div at bounding box center [246, 122] width 492 height 244
click at [274, 166] on div at bounding box center [246, 122] width 492 height 244
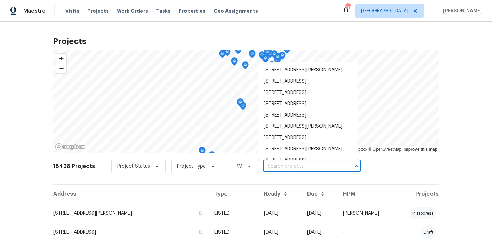
click at [274, 166] on input "text" at bounding box center [302, 166] width 78 height 11
paste input "2028 Sir Michael Dr, Hope Mills, NC 28348"
type input "2028 Sir Michael Dr, Hope Mills, NC 28348"
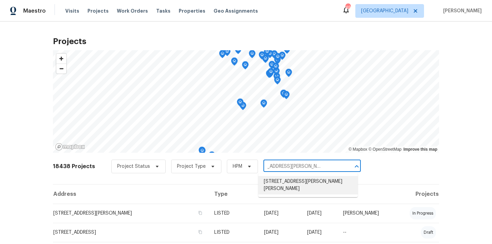
click at [276, 180] on li "2028 Sir Michael Dr, Hope Mills, NC 28348" at bounding box center [307, 185] width 99 height 18
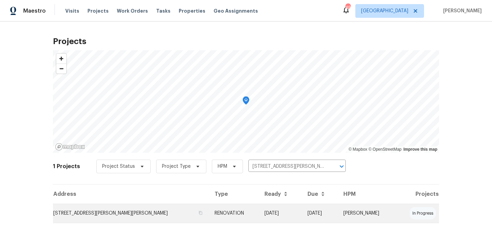
click at [159, 222] on td "2028 Sir Michael Dr, Hope Mills, NC 28348" at bounding box center [131, 213] width 156 height 19
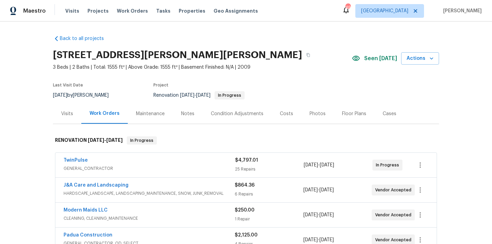
click at [231, 56] on h2 "2028 Sir Michael Dr, Hope Mills, NC 28348" at bounding box center [177, 55] width 249 height 7
copy h2 "28348"
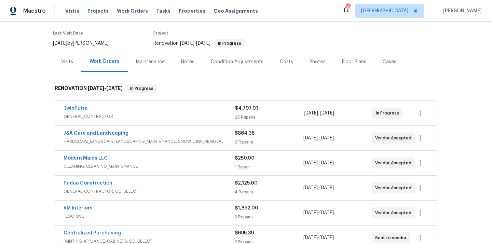
scroll to position [74, 0]
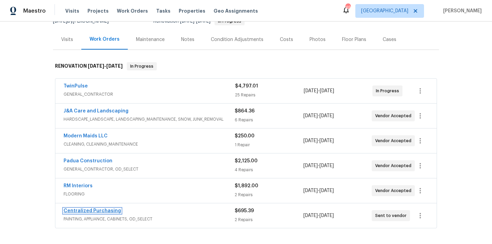
click at [100, 212] on link "Centralized Purchasing" at bounding box center [92, 210] width 57 height 5
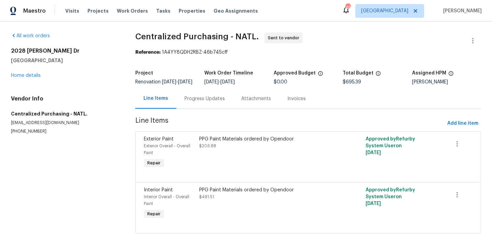
scroll to position [14, 0]
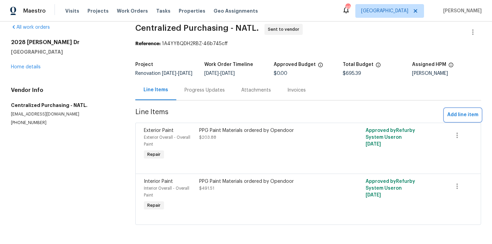
click at [465, 109] on button "Add line item" at bounding box center [463, 115] width 37 height 13
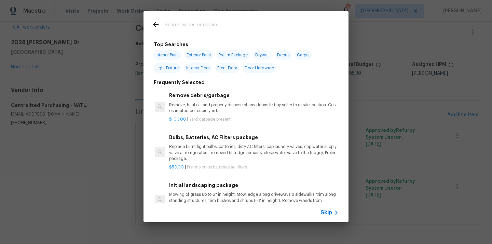
click at [260, 26] on input "text" at bounding box center [237, 26] width 145 height 10
type input "c"
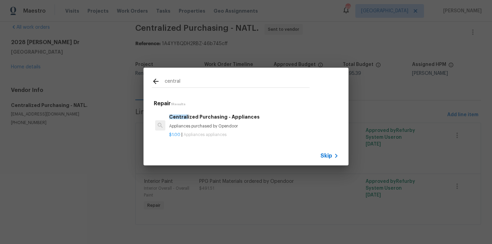
type input "central"
click at [213, 116] on h6 "Central ized Purchasing - Appliances" at bounding box center [254, 117] width 170 height 8
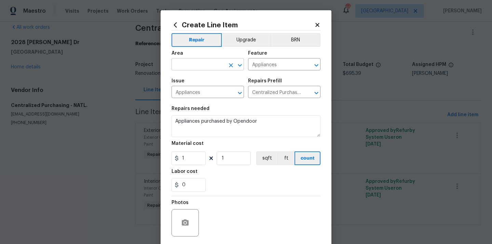
click at [222, 66] on input "text" at bounding box center [198, 65] width 53 height 11
click at [214, 77] on li "Kitchen" at bounding box center [208, 80] width 72 height 11
type input "Kitchen"
drag, startPoint x: 186, startPoint y: 160, endPoint x: 167, endPoint y: 156, distance: 19.2
click at [166, 156] on div "Create Line Item Repair Upgrade BRN Area Kitchen ​ Feature Appliances ​ Issue A…" at bounding box center [246, 147] width 171 height 274
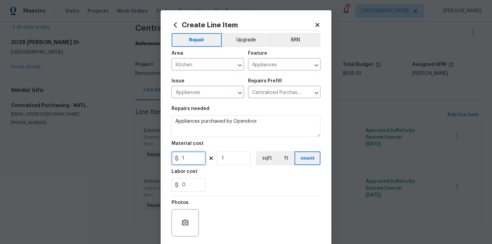
paste input "151.95"
type input "1151.95"
click at [227, 186] on div "0" at bounding box center [246, 185] width 149 height 14
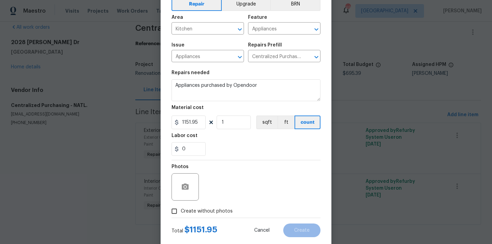
scroll to position [51, 0]
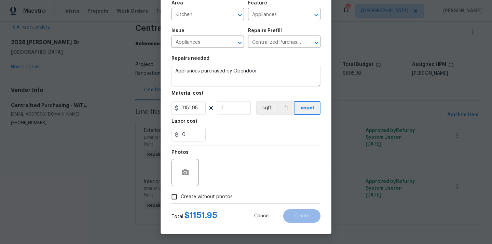
click at [214, 207] on div "Total $ 1151.95 Cancel Create" at bounding box center [246, 213] width 149 height 19
click at [218, 200] on span "Create without photos" at bounding box center [207, 196] width 52 height 7
click at [181, 200] on input "Create without photos" at bounding box center [174, 196] width 13 height 13
checkbox input "true"
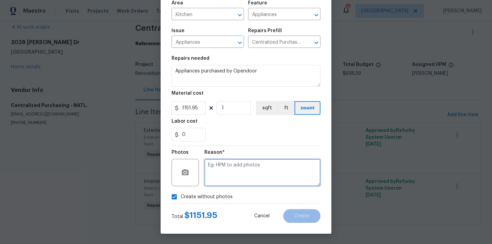
click at [235, 178] on textarea at bounding box center [262, 172] width 116 height 27
type textarea "N/A"
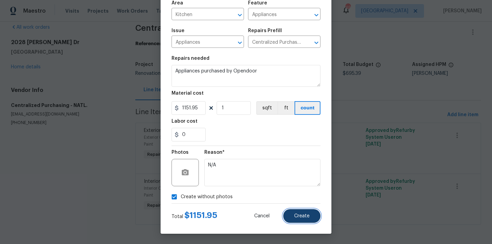
click at [309, 216] on span "Create" at bounding box center [301, 216] width 15 height 5
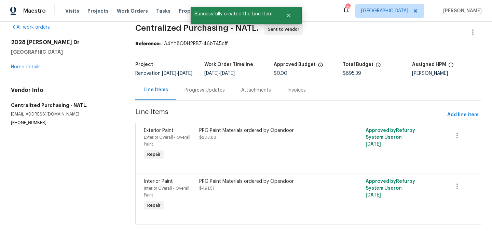
scroll to position [0, 0]
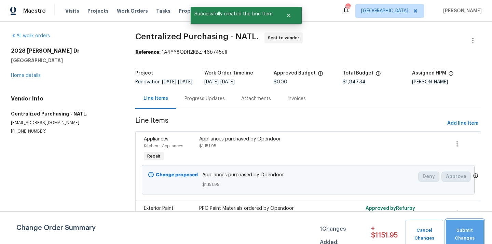
click at [468, 229] on span "Submit Changes" at bounding box center [464, 235] width 31 height 16
